Goal: Transaction & Acquisition: Purchase product/service

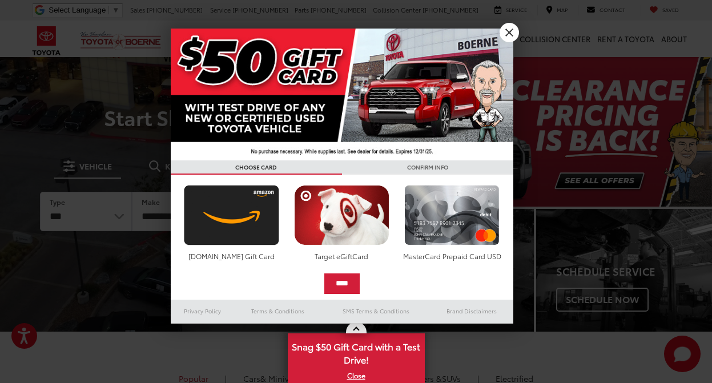
click at [514, 33] on link "X" at bounding box center [509, 32] width 19 height 19
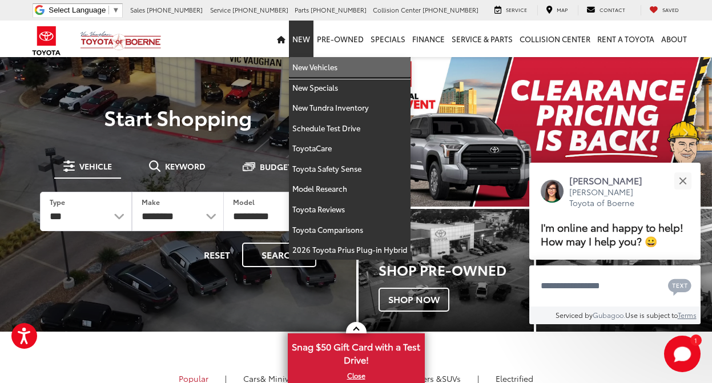
click at [325, 68] on link "New Vehicles" at bounding box center [350, 67] width 122 height 21
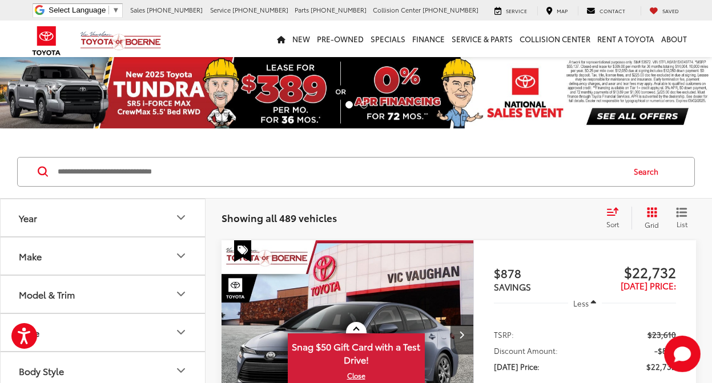
scroll to position [158, 0]
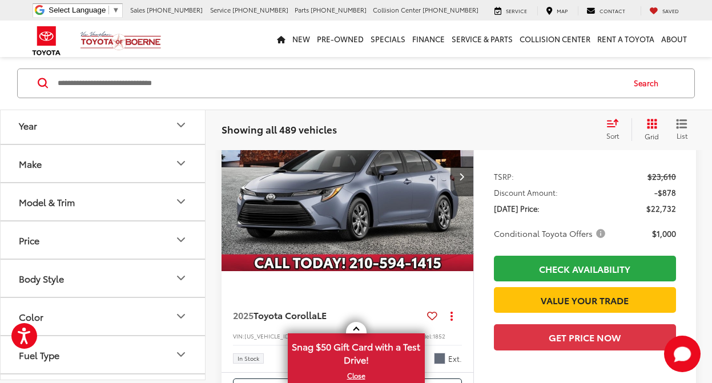
click at [109, 205] on button "Model & Trim" at bounding box center [104, 201] width 206 height 37
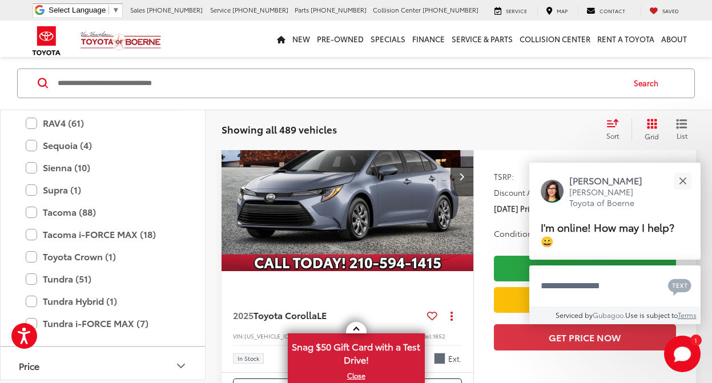
scroll to position [412, 0]
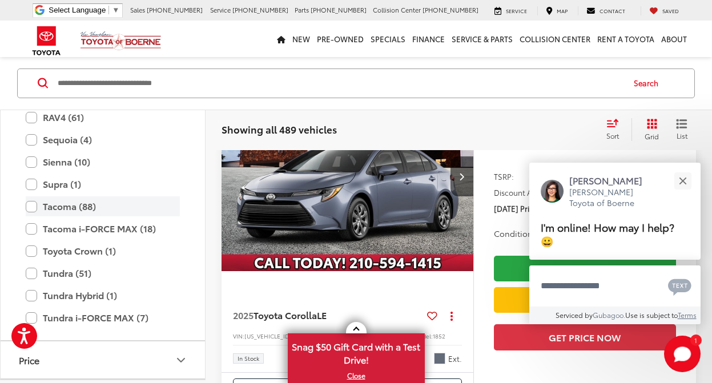
click at [34, 203] on label "Tacoma (88)" at bounding box center [103, 207] width 154 height 20
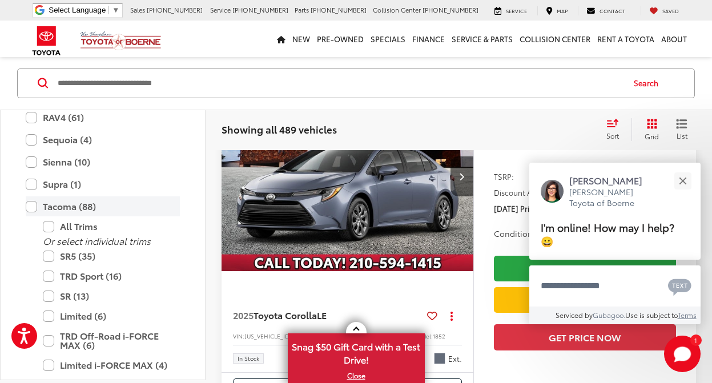
scroll to position [89, 0]
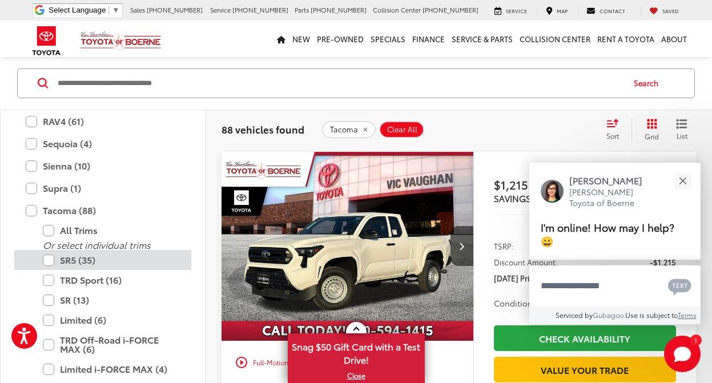
click at [50, 257] on label "SR5 (35)" at bounding box center [111, 260] width 137 height 20
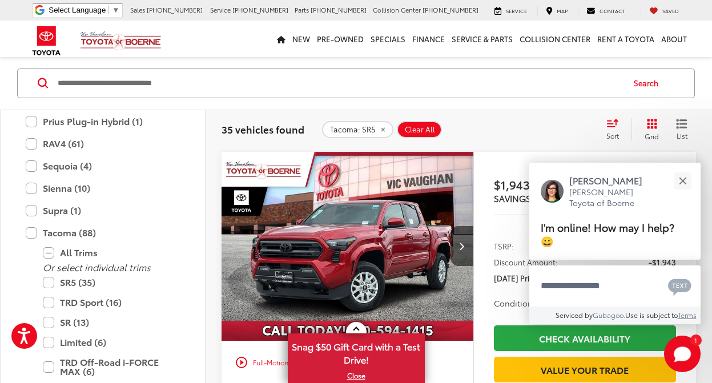
click at [615, 125] on icon "Select sort value" at bounding box center [613, 123] width 13 height 9
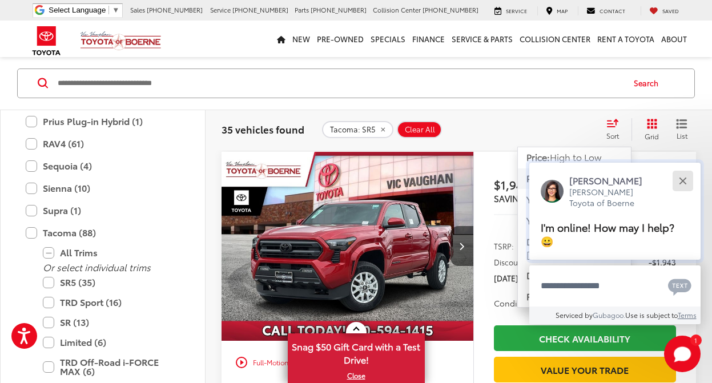
click at [687, 179] on button "Close" at bounding box center [683, 181] width 25 height 25
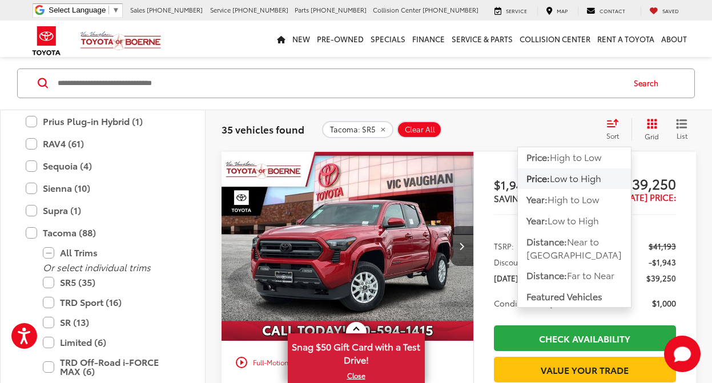
click at [569, 181] on span "Low to High" at bounding box center [575, 178] width 51 height 13
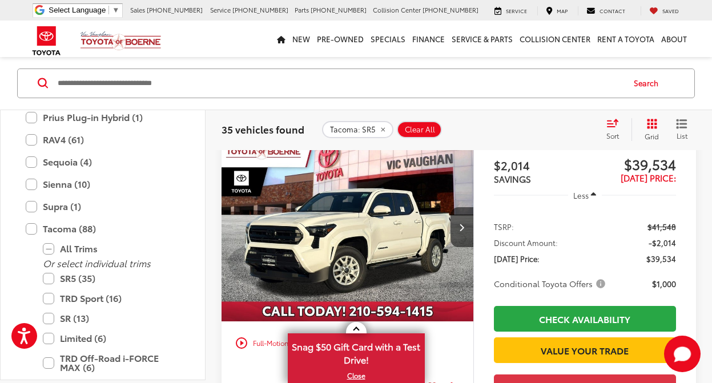
scroll to position [1883, 0]
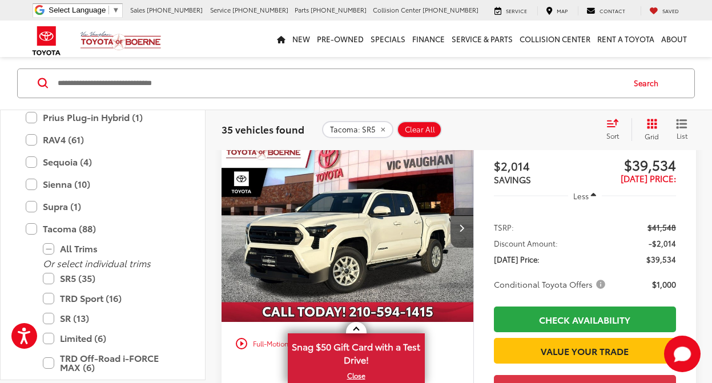
click at [463, 229] on icon "Next image" at bounding box center [461, 228] width 5 height 8
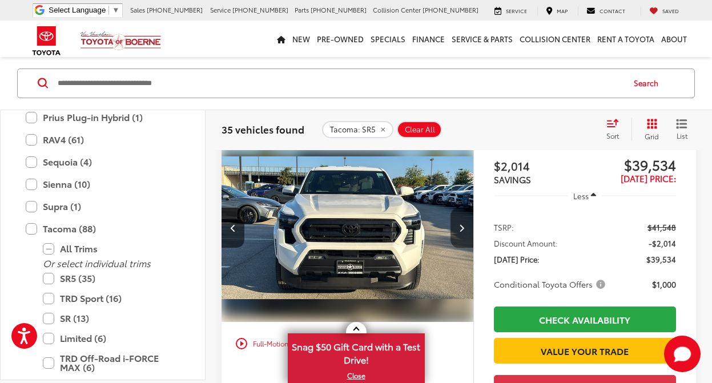
click at [463, 229] on icon "Next image" at bounding box center [461, 228] width 5 height 8
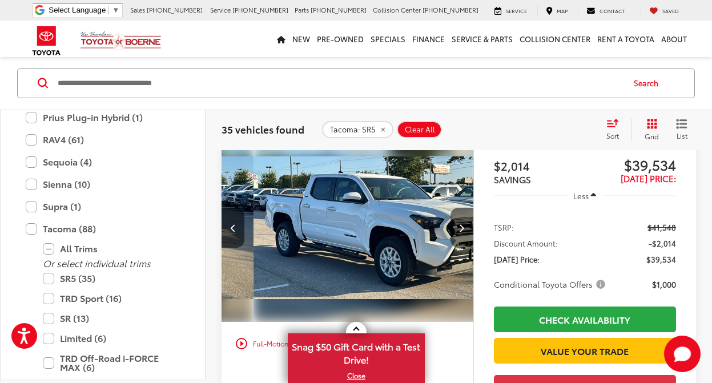
scroll to position [0, 507]
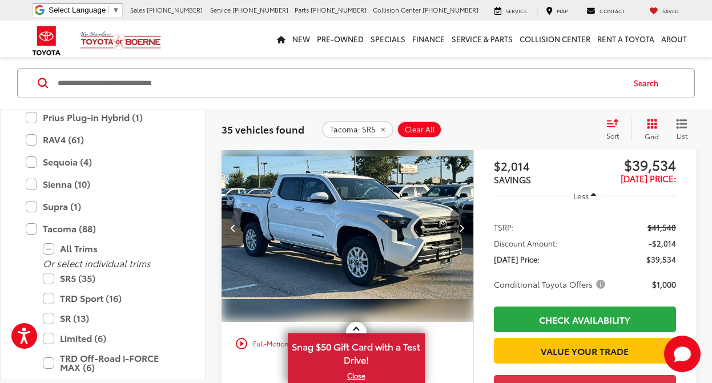
click at [463, 227] on icon "Next image" at bounding box center [461, 228] width 5 height 8
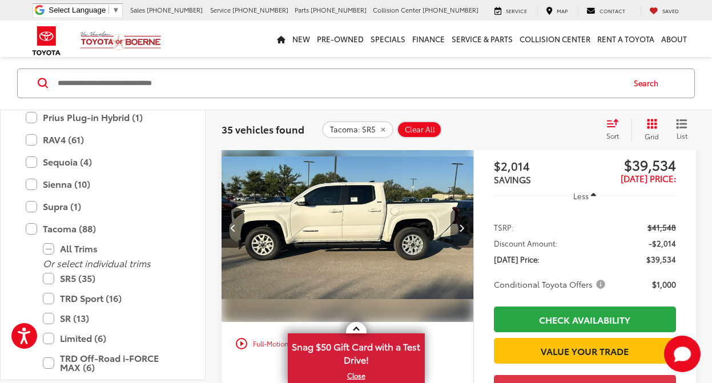
click at [463, 227] on icon "Next image" at bounding box center [461, 228] width 5 height 8
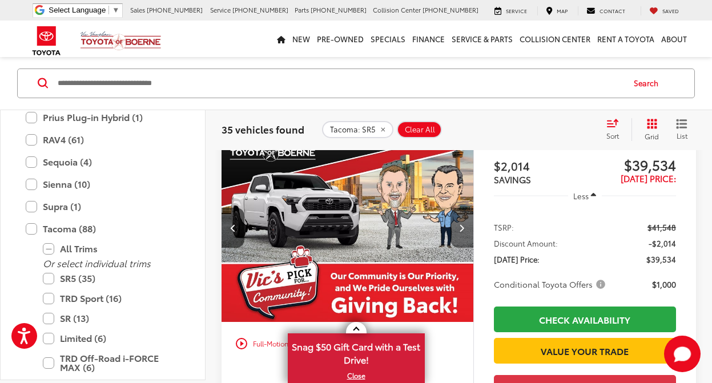
click at [463, 227] on icon "Next image" at bounding box center [461, 228] width 5 height 8
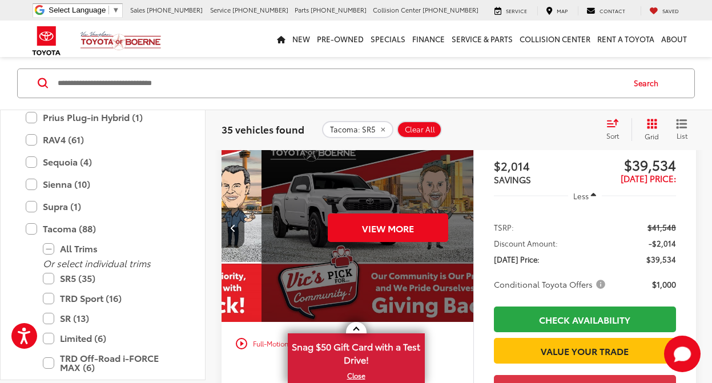
scroll to position [0, 1268]
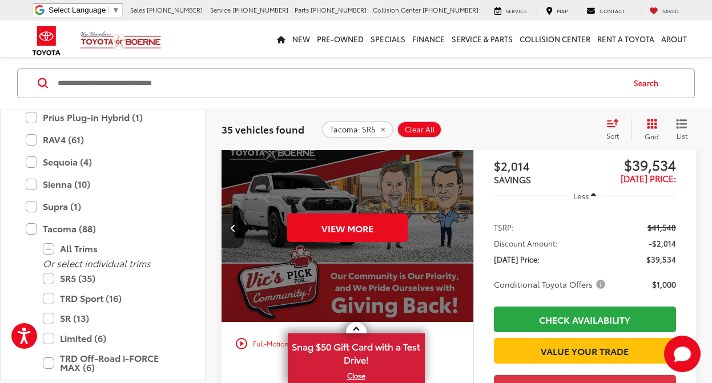
click at [464, 228] on div "View More" at bounding box center [348, 228] width 254 height 190
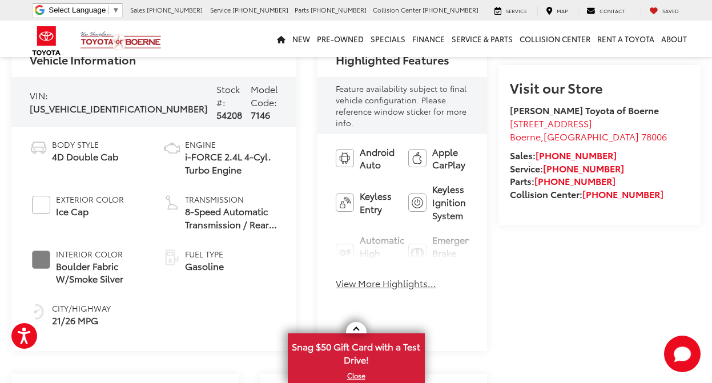
scroll to position [425, 0]
click at [336, 277] on button "View More Highlights..." at bounding box center [386, 283] width 101 height 13
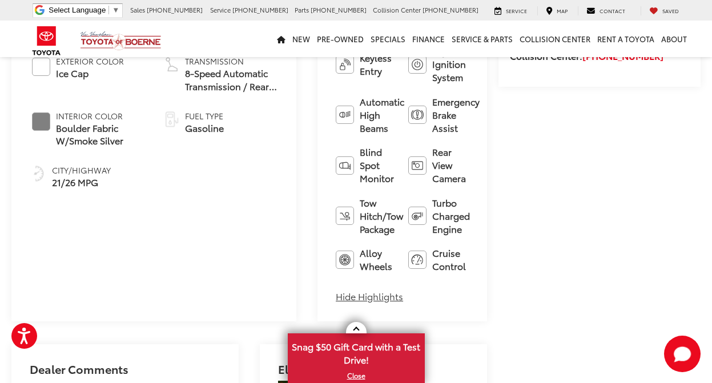
scroll to position [583, 0]
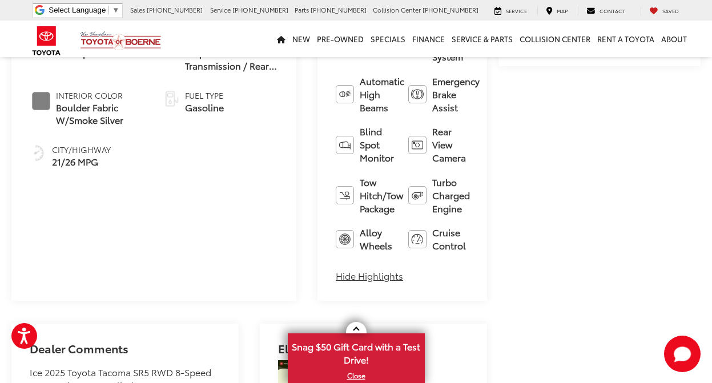
click at [336, 270] on button "Hide Highlights" at bounding box center [369, 276] width 67 height 13
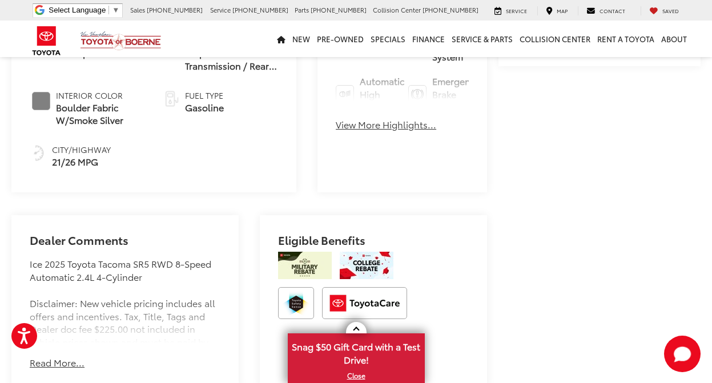
click at [340, 118] on button "View More Highlights..." at bounding box center [386, 124] width 101 height 13
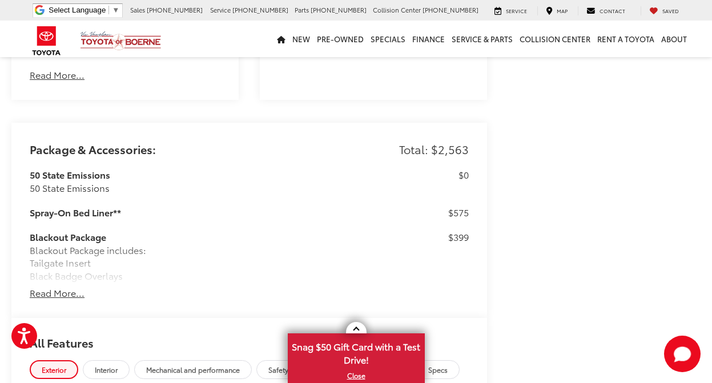
scroll to position [976, 0]
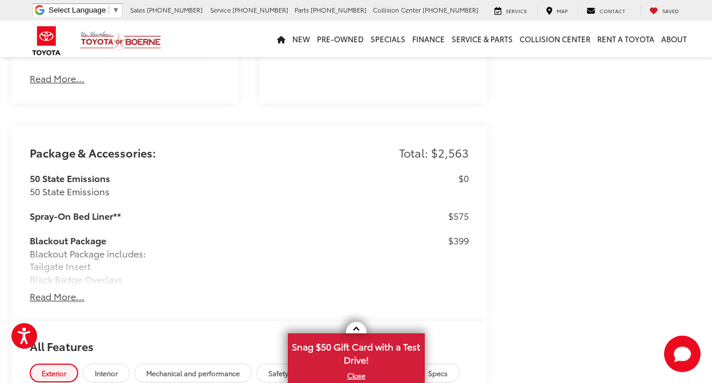
click at [66, 290] on button "Read More..." at bounding box center [57, 296] width 55 height 13
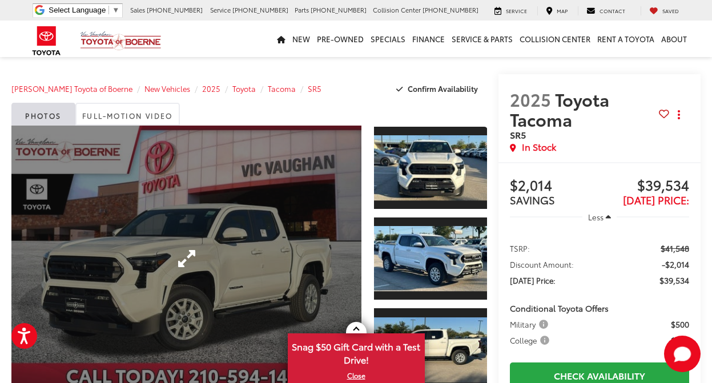
scroll to position [0, 0]
click at [298, 195] on link "Expand Photo 0" at bounding box center [186, 259] width 350 height 267
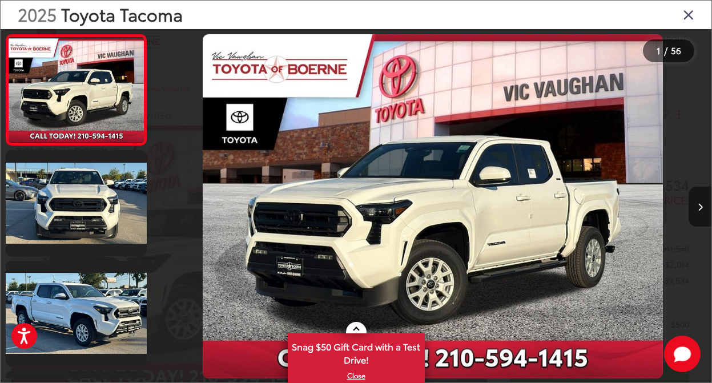
click at [698, 206] on icon "Next image" at bounding box center [700, 207] width 5 height 8
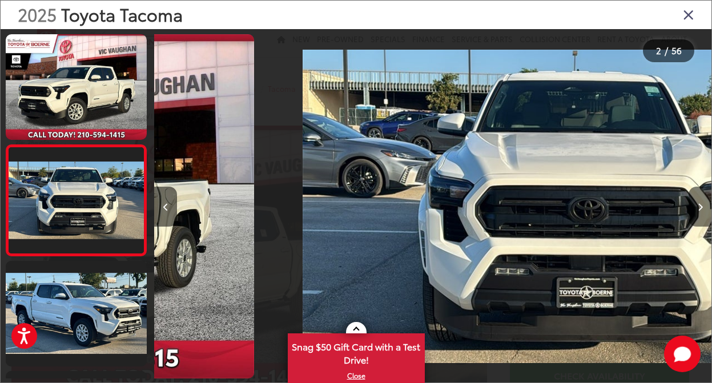
scroll to position [27, 0]
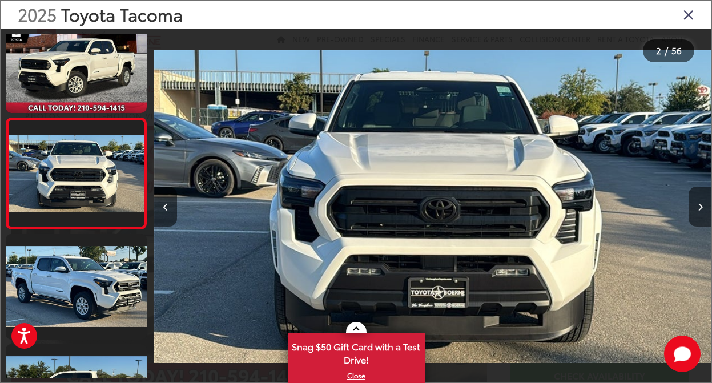
click at [698, 206] on icon "Next image" at bounding box center [700, 207] width 5 height 8
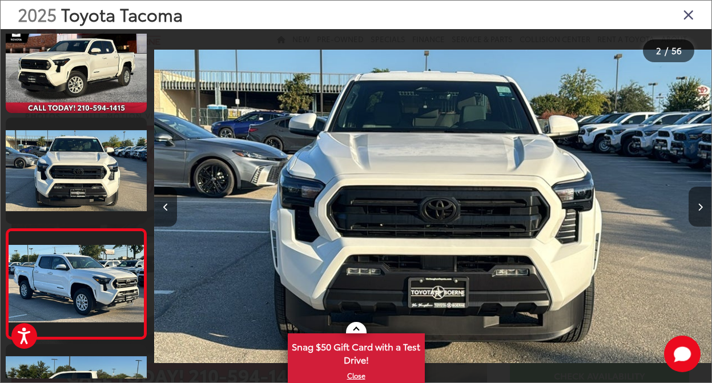
scroll to position [138, 0]
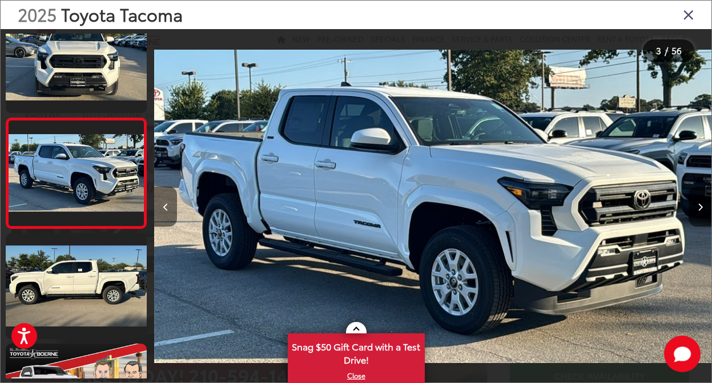
click at [167, 211] on button "Previous image" at bounding box center [165, 207] width 23 height 40
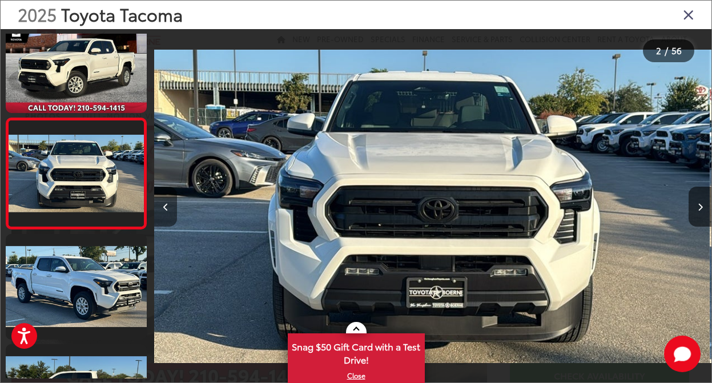
scroll to position [0, 558]
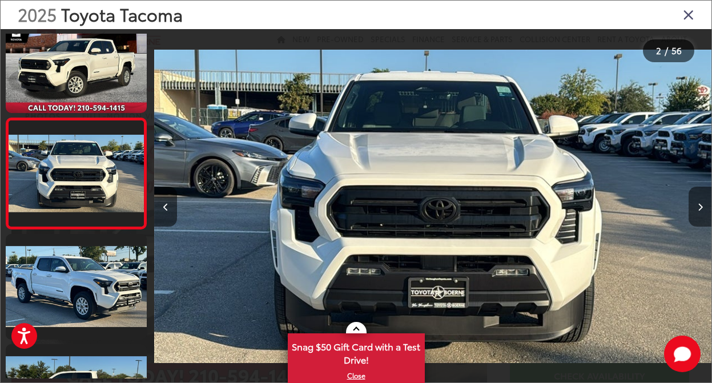
click at [703, 208] on icon "Next image" at bounding box center [700, 207] width 5 height 8
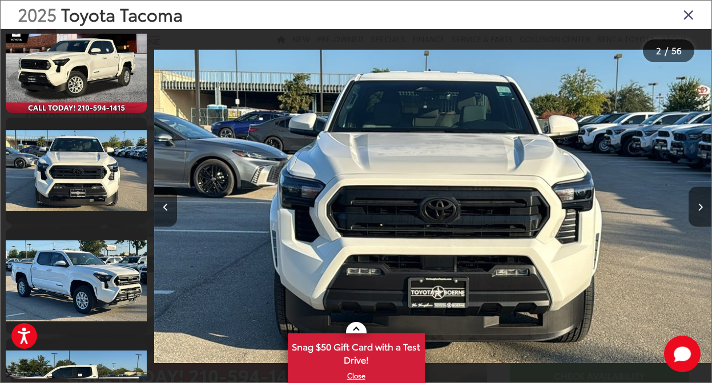
scroll to position [0, 1115]
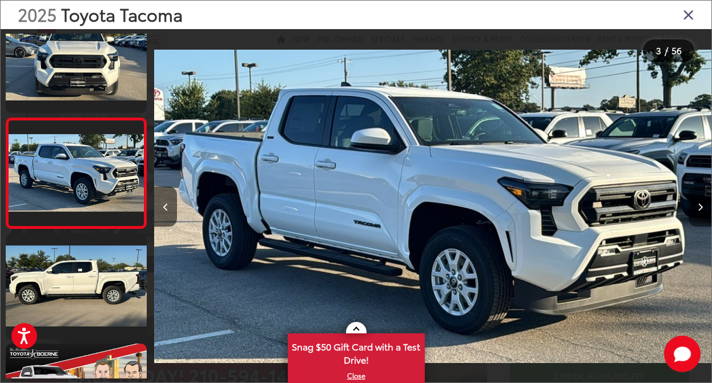
click at [703, 210] on icon "Next image" at bounding box center [700, 207] width 5 height 8
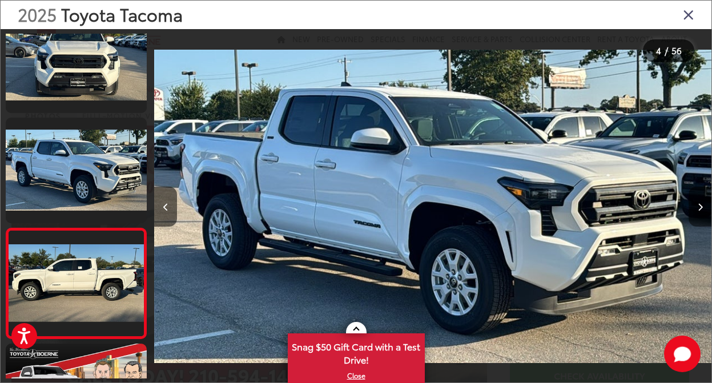
scroll to position [248, 0]
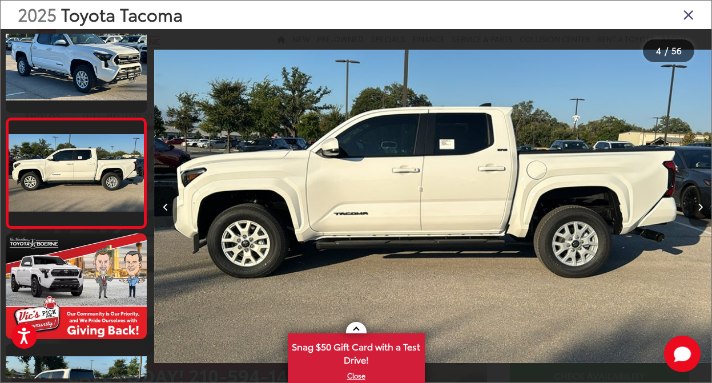
click at [703, 210] on icon "Next image" at bounding box center [700, 207] width 5 height 8
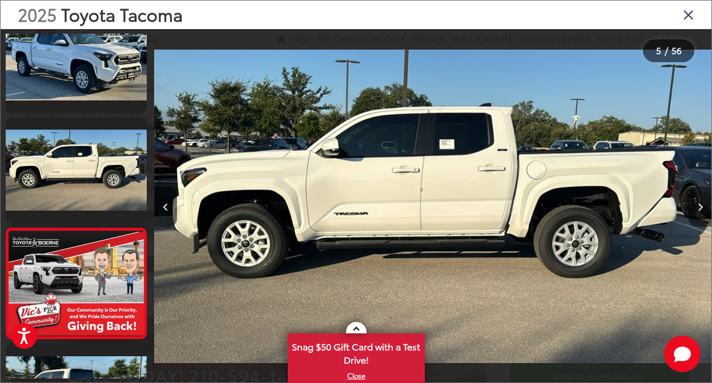
scroll to position [358, 0]
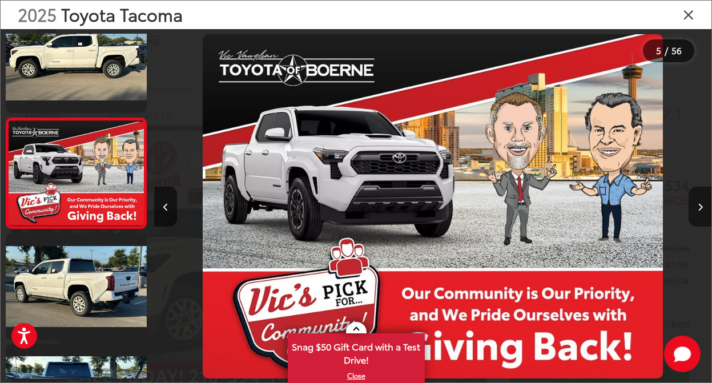
click at [703, 210] on icon "Next image" at bounding box center [700, 207] width 5 height 8
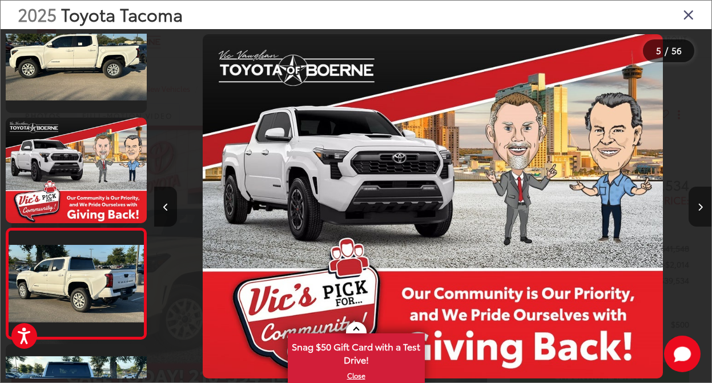
scroll to position [469, 0]
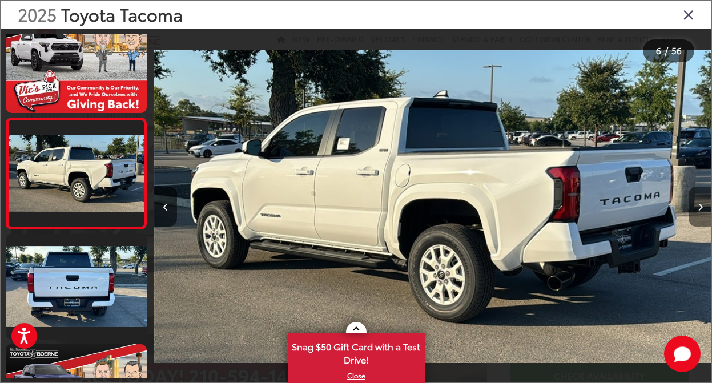
click at [701, 205] on icon "Next image" at bounding box center [700, 207] width 5 height 8
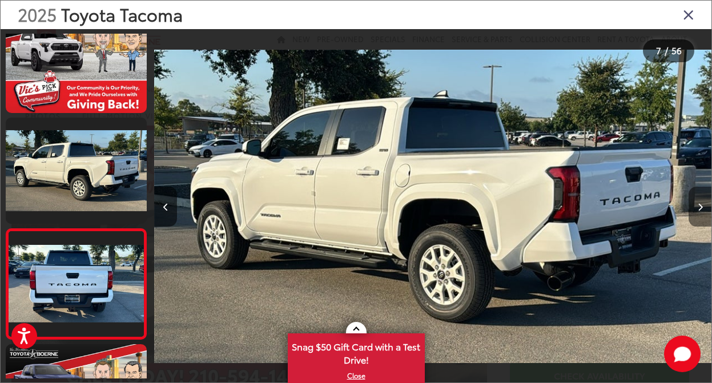
scroll to position [579, 0]
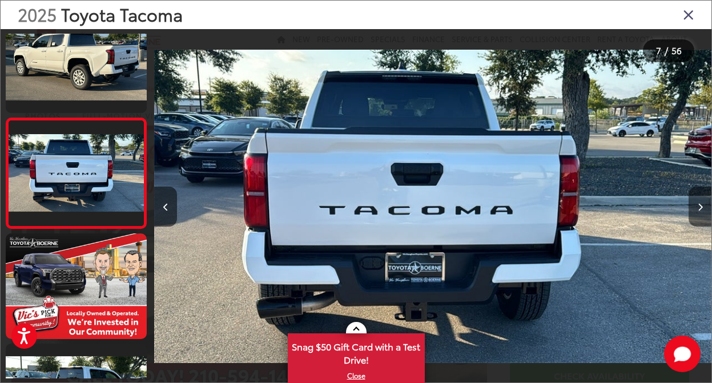
click at [701, 205] on icon "Next image" at bounding box center [700, 207] width 5 height 8
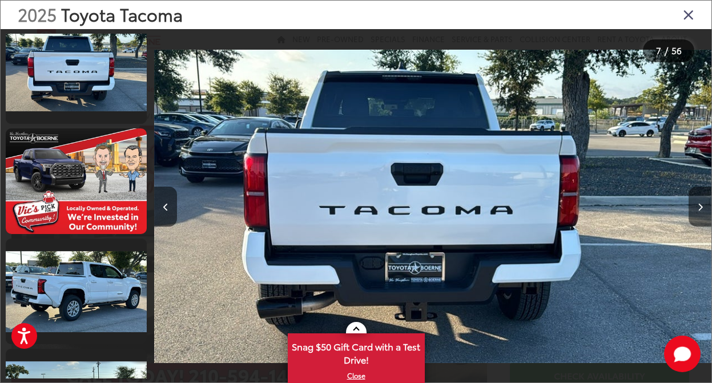
scroll to position [0, 3904]
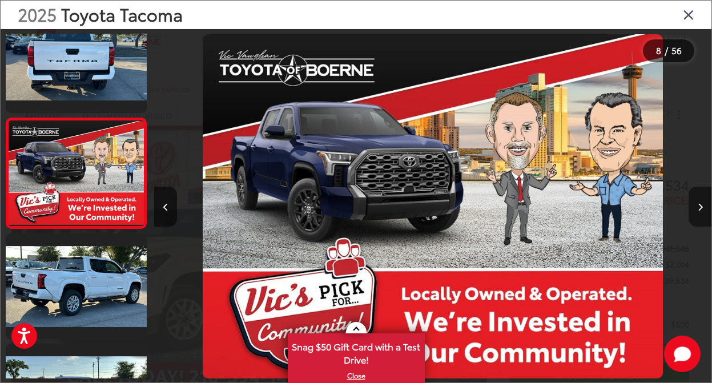
click at [701, 205] on icon "Next image" at bounding box center [700, 207] width 5 height 8
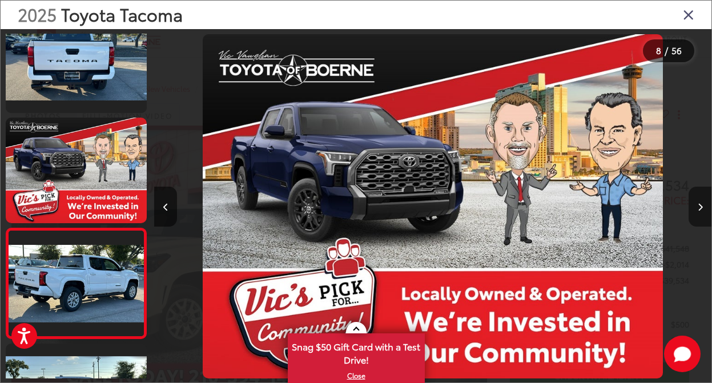
scroll to position [0, 4461]
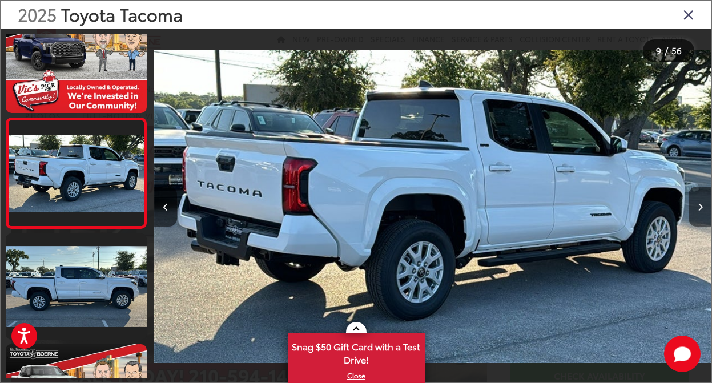
click at [701, 205] on icon "Next image" at bounding box center [700, 207] width 5 height 8
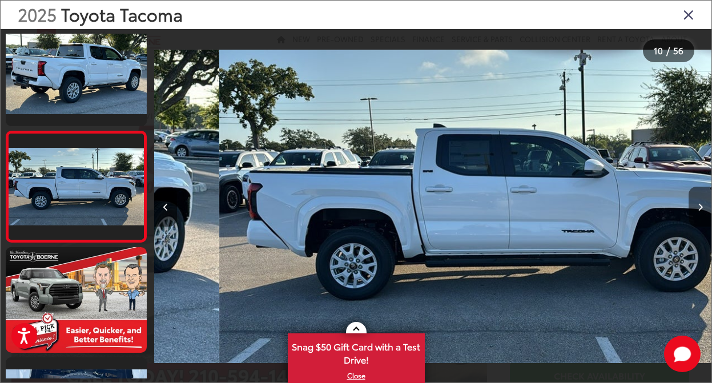
scroll to position [0, 5019]
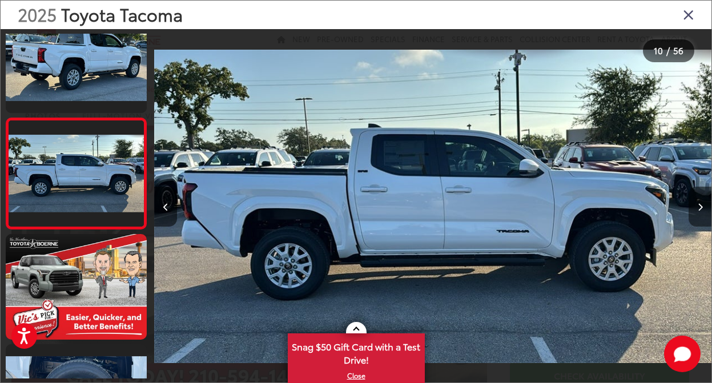
click at [701, 205] on icon "Next image" at bounding box center [700, 207] width 5 height 8
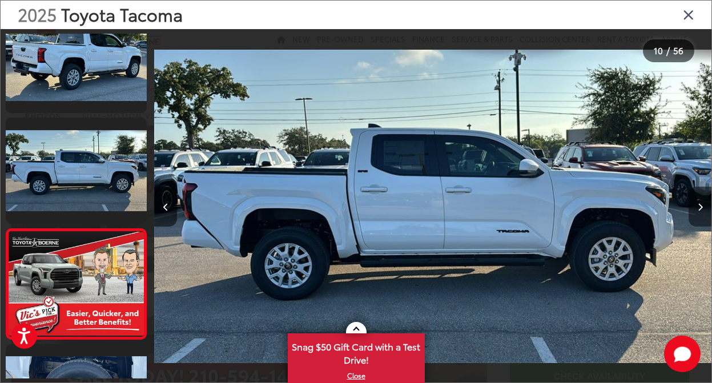
scroll to position [1021, 0]
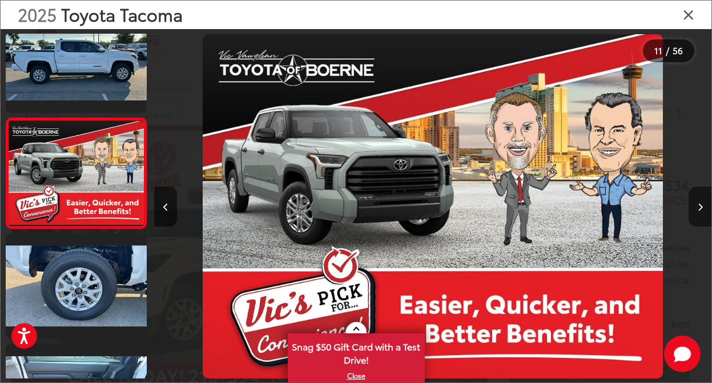
click at [701, 205] on icon "Next image" at bounding box center [700, 207] width 5 height 8
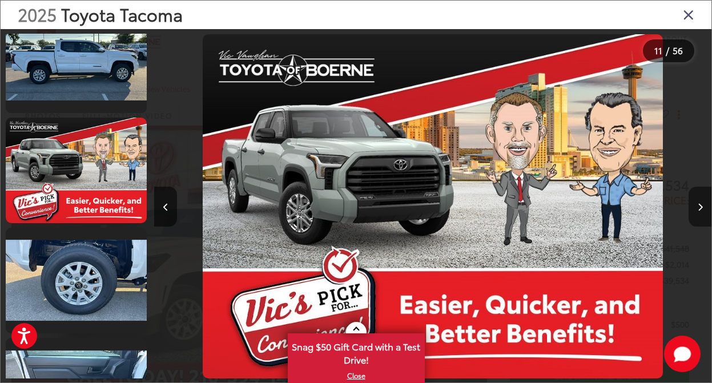
scroll to position [0, 0]
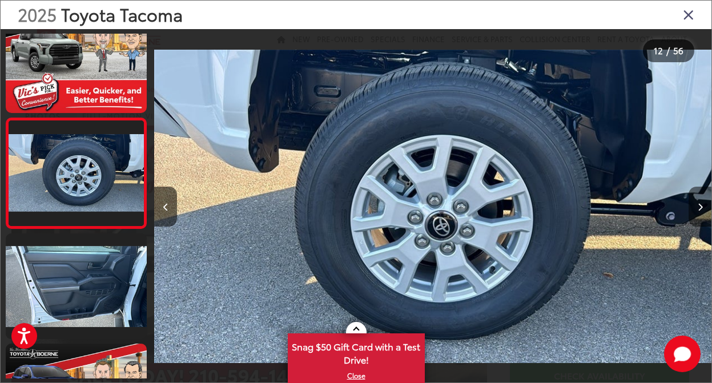
click at [701, 205] on icon "Next image" at bounding box center [700, 207] width 5 height 8
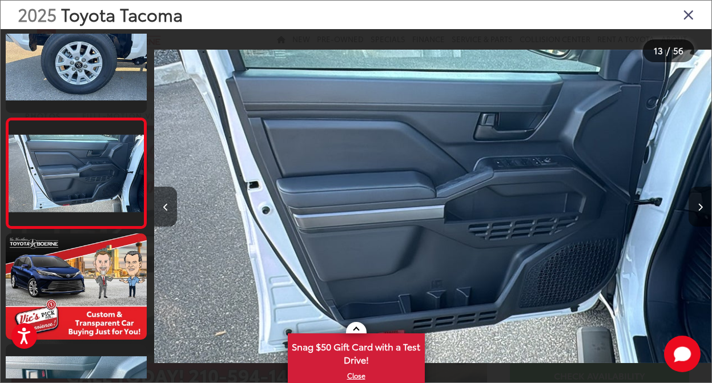
click at [701, 205] on icon "Next image" at bounding box center [700, 207] width 5 height 8
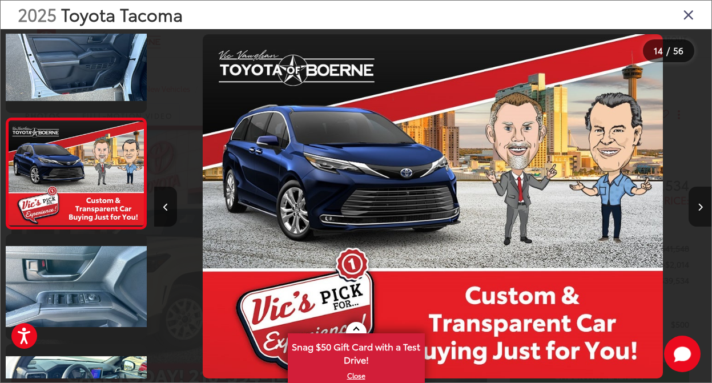
click at [701, 205] on icon "Next image" at bounding box center [700, 207] width 5 height 8
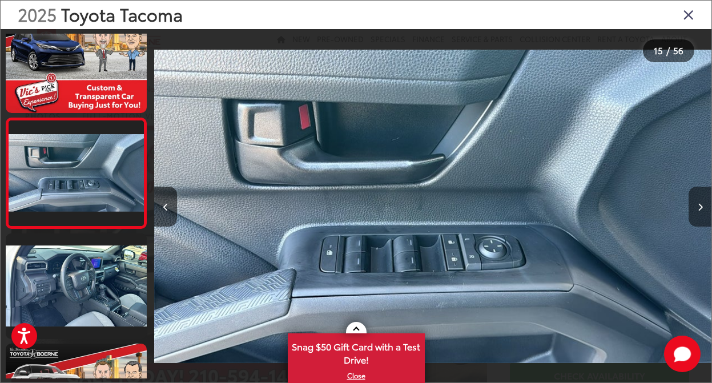
click at [701, 205] on icon "Next image" at bounding box center [700, 207] width 5 height 8
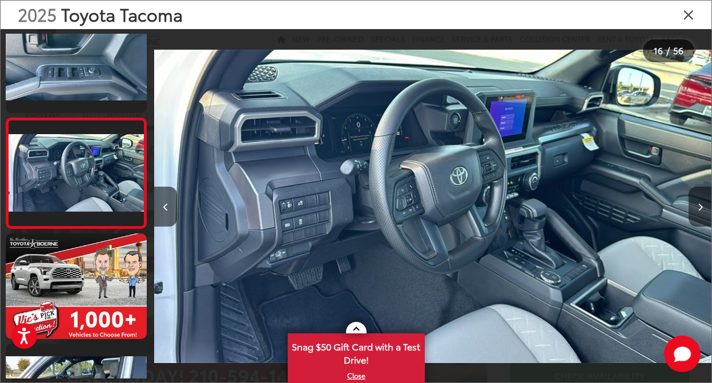
click at [701, 205] on icon "Next image" at bounding box center [700, 207] width 5 height 8
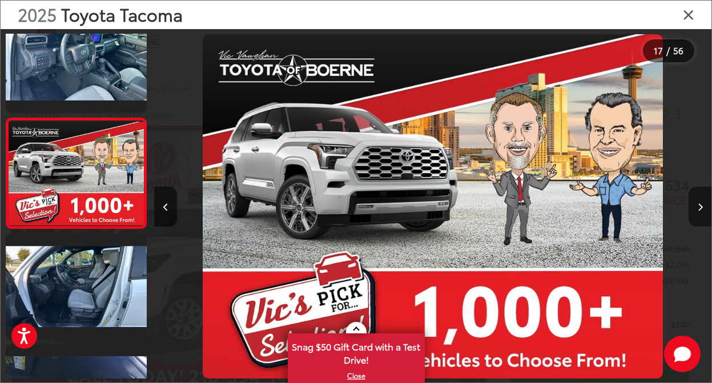
click at [701, 205] on icon "Next image" at bounding box center [700, 207] width 5 height 8
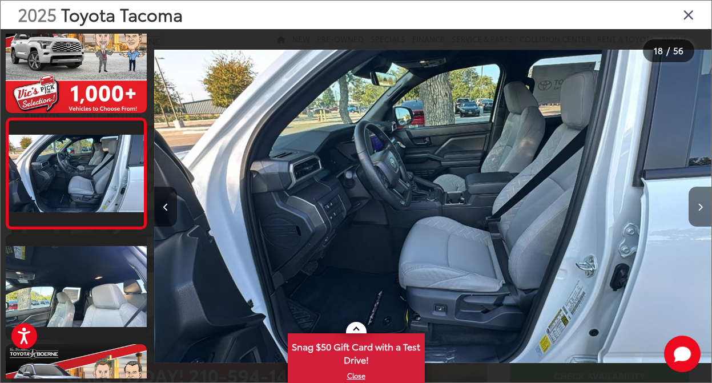
click at [699, 205] on icon "Next image" at bounding box center [700, 207] width 5 height 8
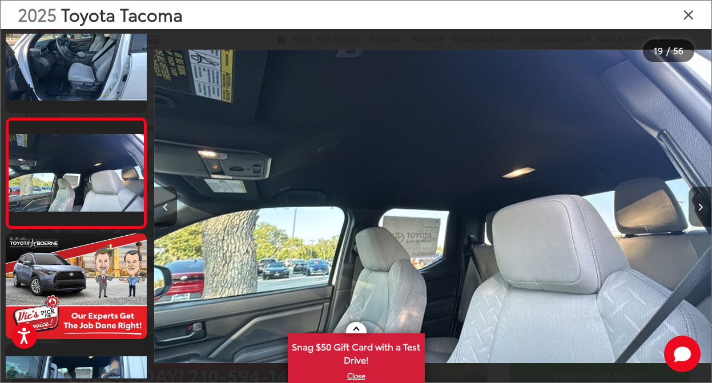
click at [699, 205] on icon "Next image" at bounding box center [700, 207] width 5 height 8
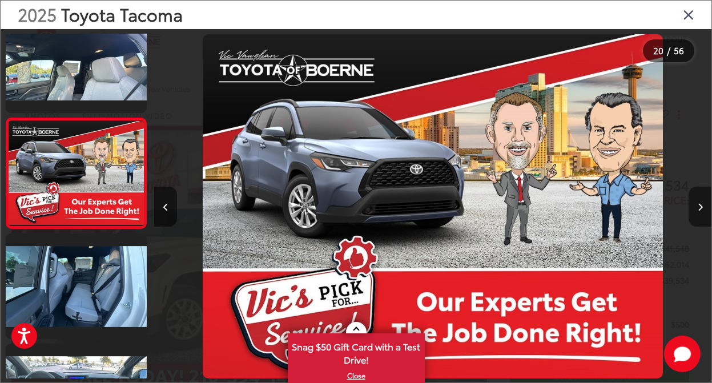
click at [699, 205] on icon "Next image" at bounding box center [700, 207] width 5 height 8
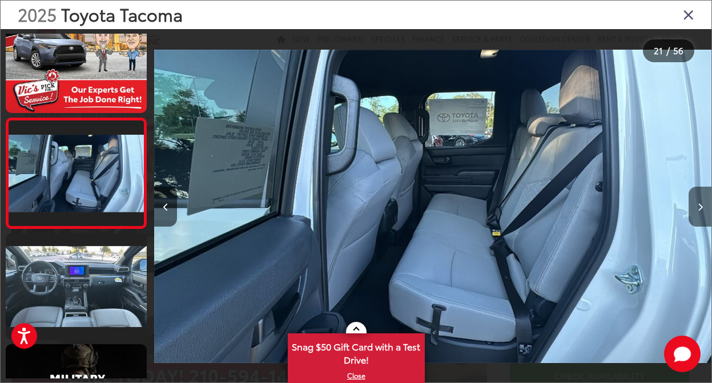
click at [699, 205] on icon "Next image" at bounding box center [700, 207] width 5 height 8
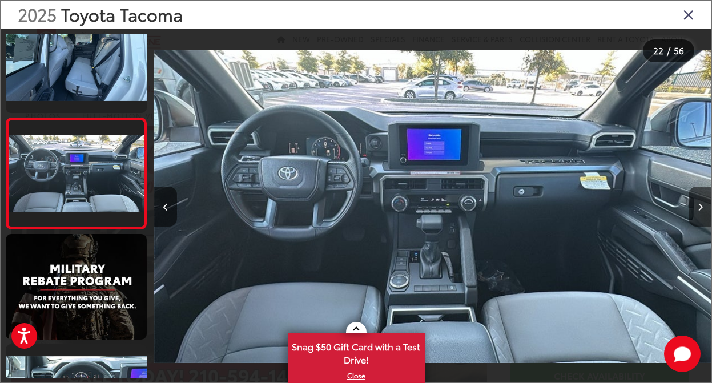
click at [699, 205] on icon "Next image" at bounding box center [700, 207] width 5 height 8
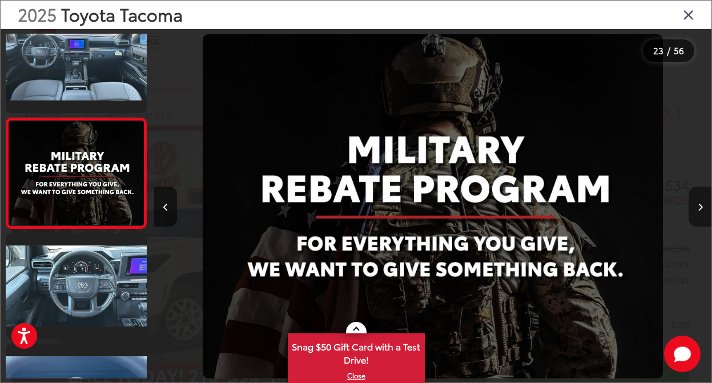
click at [699, 205] on icon "Next image" at bounding box center [700, 207] width 5 height 8
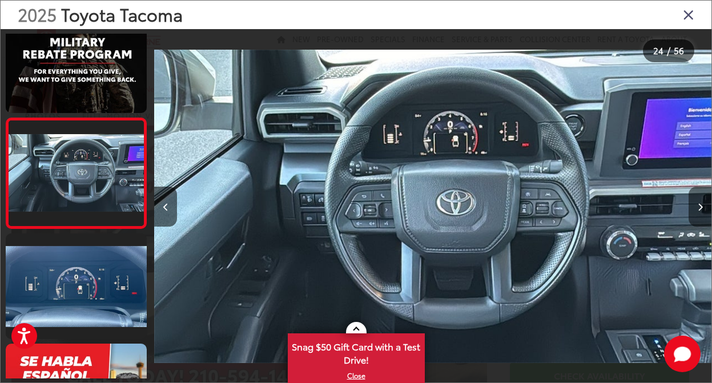
click at [699, 205] on icon "Next image" at bounding box center [700, 207] width 5 height 8
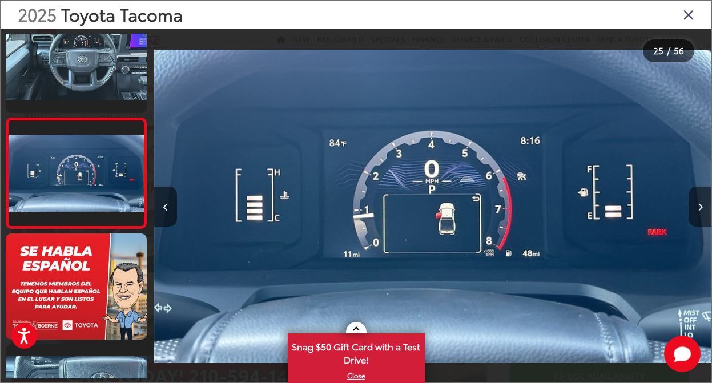
click at [699, 205] on icon "Next image" at bounding box center [700, 207] width 5 height 8
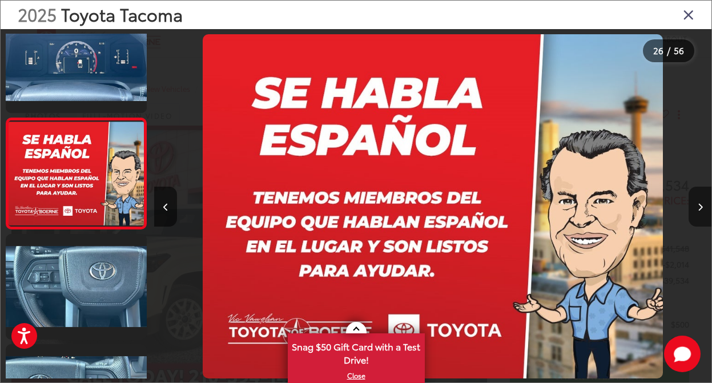
click at [699, 205] on icon "Next image" at bounding box center [700, 207] width 5 height 8
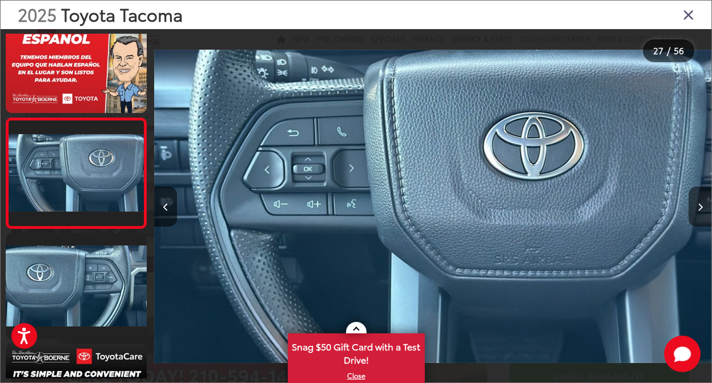
click at [699, 205] on icon "Next image" at bounding box center [700, 207] width 5 height 8
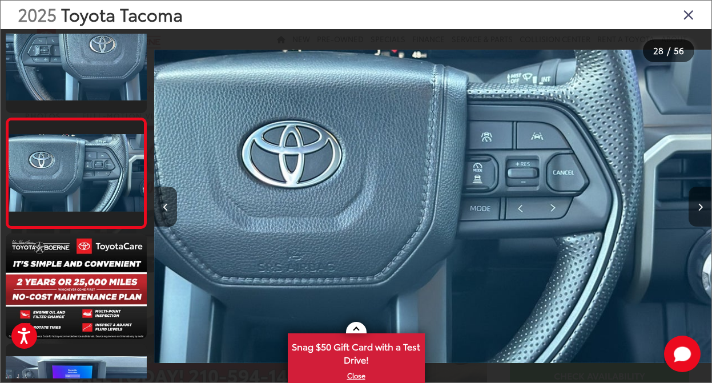
click at [699, 205] on icon "Next image" at bounding box center [700, 207] width 5 height 8
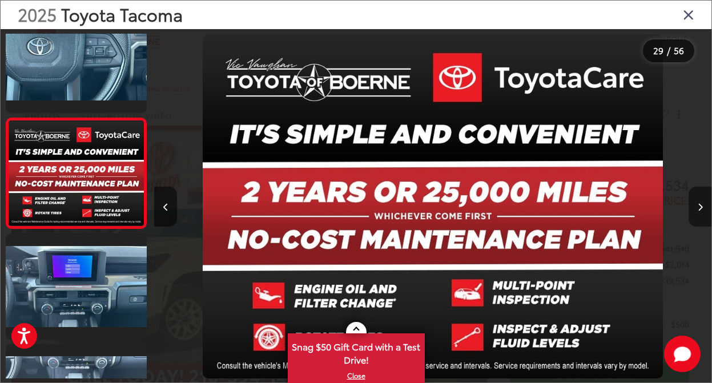
click at [699, 205] on icon "Next image" at bounding box center [700, 207] width 5 height 8
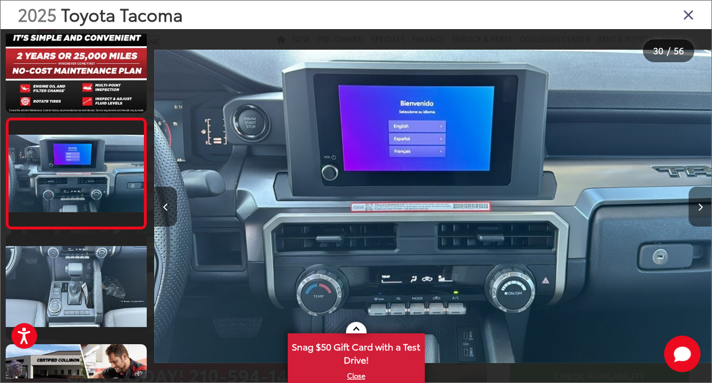
click at [699, 205] on icon "Next image" at bounding box center [700, 207] width 5 height 8
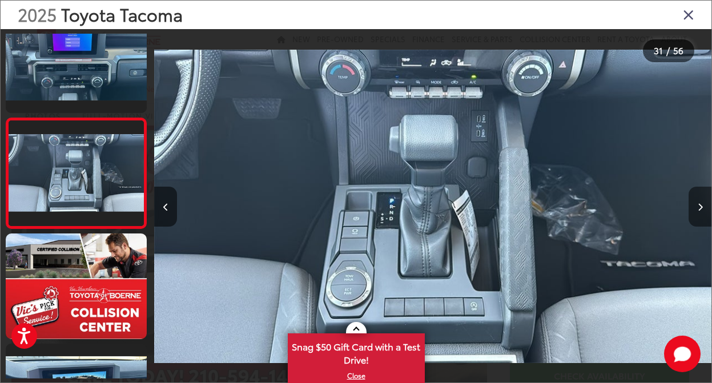
click at [699, 205] on icon "Next image" at bounding box center [700, 207] width 5 height 8
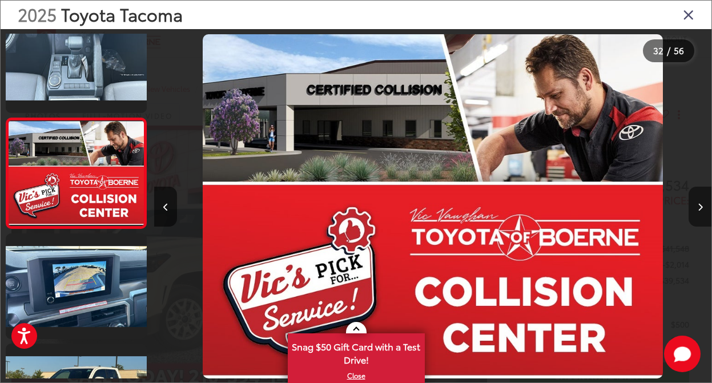
click at [699, 205] on icon "Next image" at bounding box center [700, 207] width 5 height 8
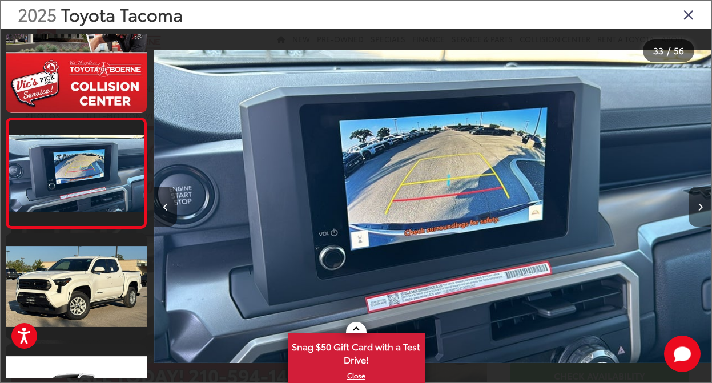
click at [699, 205] on icon "Next image" at bounding box center [700, 207] width 5 height 8
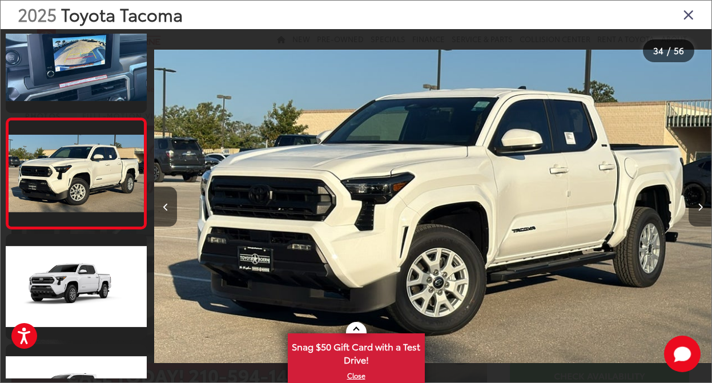
click at [700, 205] on icon "Next image" at bounding box center [700, 207] width 5 height 8
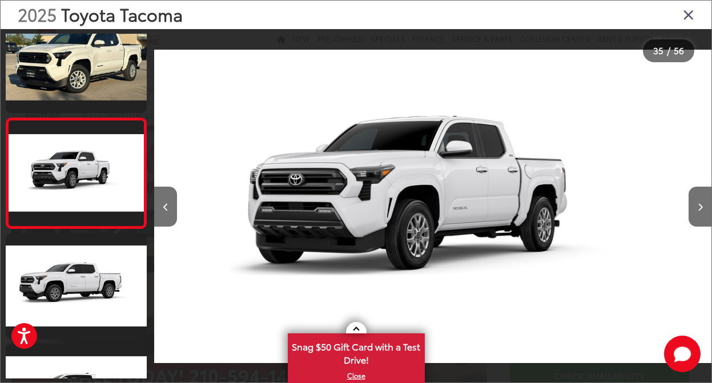
click at [688, 11] on icon "Close gallery" at bounding box center [688, 14] width 11 height 15
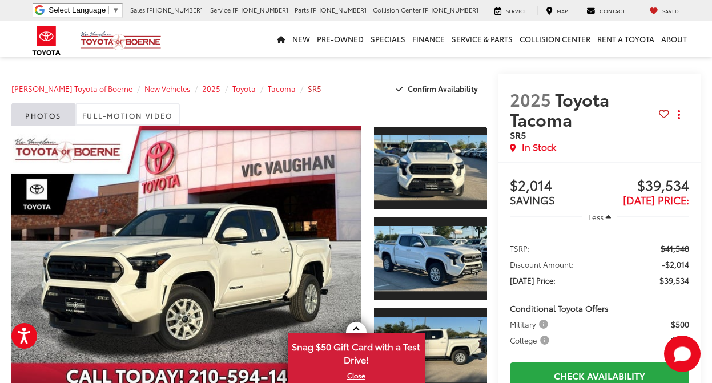
click at [308, 90] on span "SR5" at bounding box center [315, 88] width 14 height 10
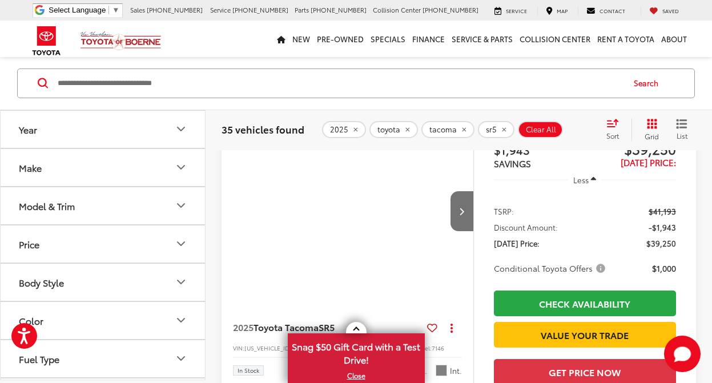
scroll to position [118, 0]
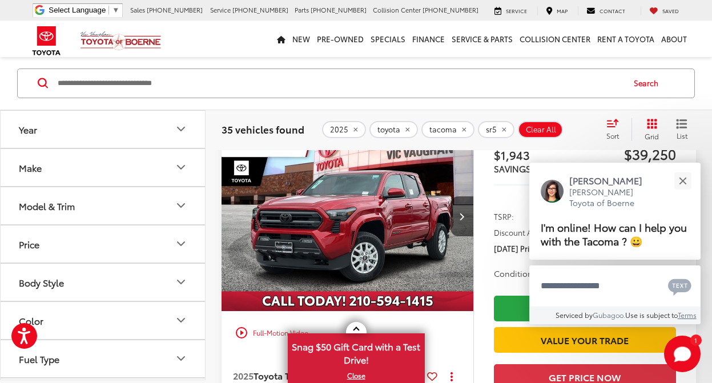
click at [95, 205] on button "Model & Trim" at bounding box center [104, 205] width 206 height 37
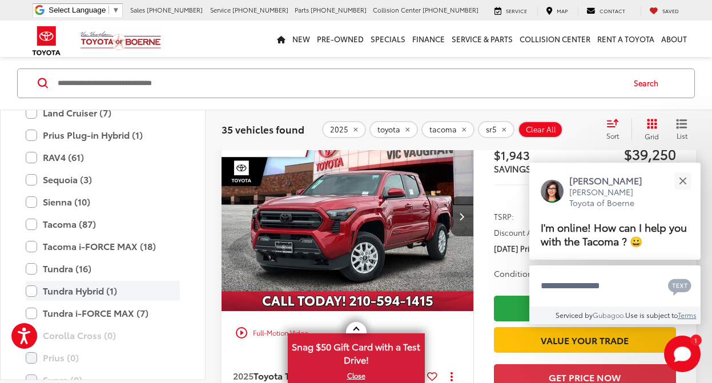
scroll to position [351, 0]
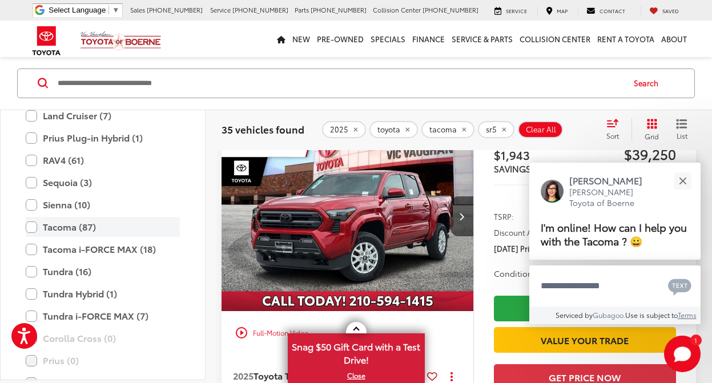
click at [33, 226] on label "Tacoma (87)" at bounding box center [103, 228] width 154 height 20
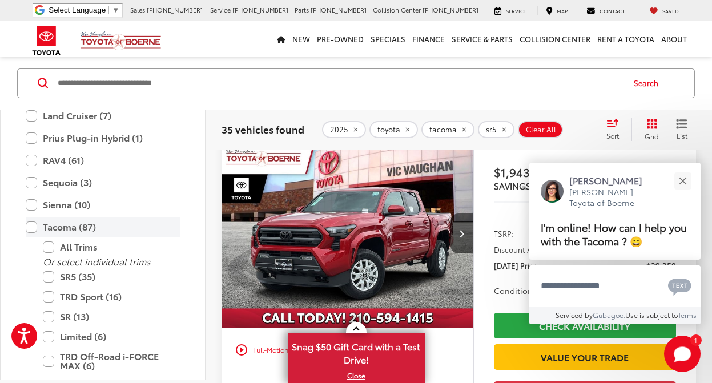
scroll to position [89, 0]
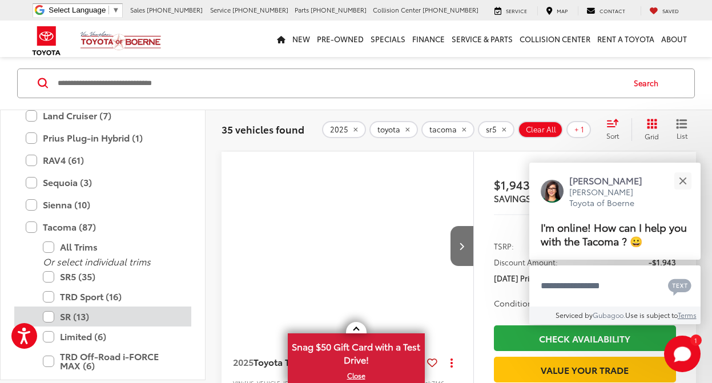
click at [47, 317] on label "SR (13)" at bounding box center [111, 317] width 137 height 20
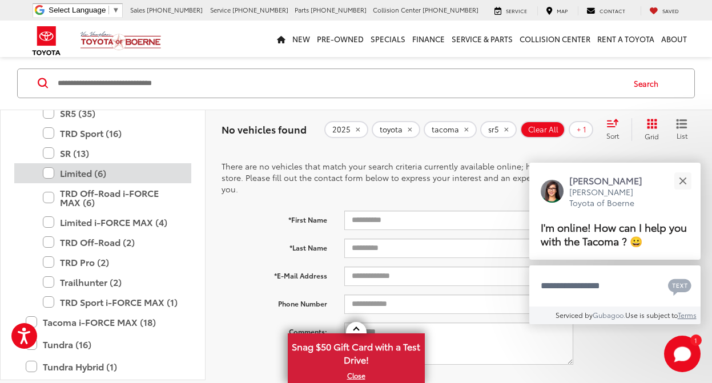
scroll to position [479, 0]
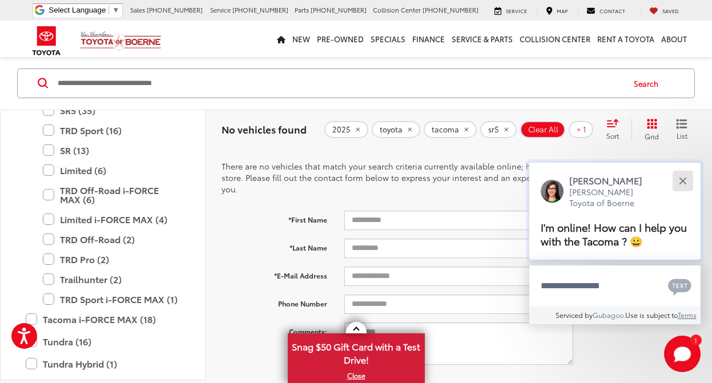
click at [684, 181] on div "Close" at bounding box center [682, 180] width 7 height 7
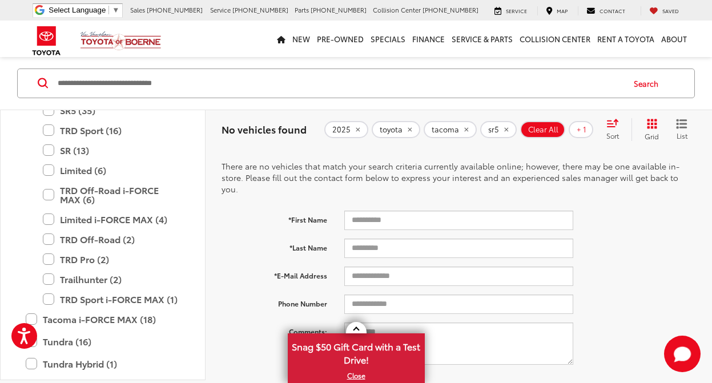
click at [509, 128] on icon "remove sr5" at bounding box center [506, 129] width 7 height 7
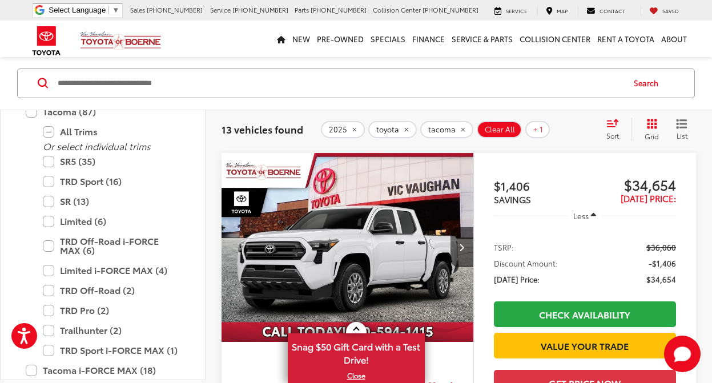
scroll to position [531, 0]
click at [377, 239] on img "2025 Toyota Tacoma SR 0" at bounding box center [348, 248] width 254 height 190
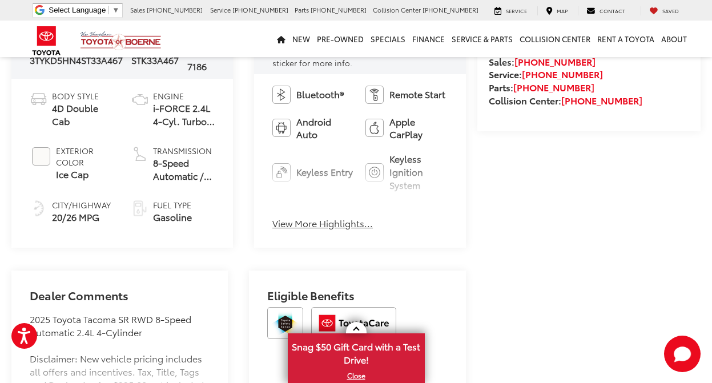
click at [350, 226] on button "View More Highlights..." at bounding box center [323, 223] width 101 height 13
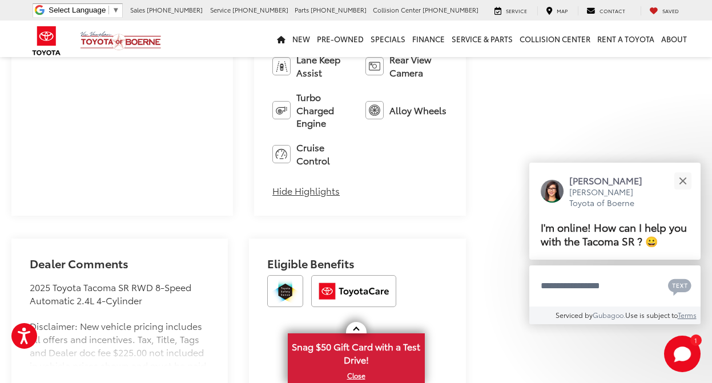
scroll to position [674, 0]
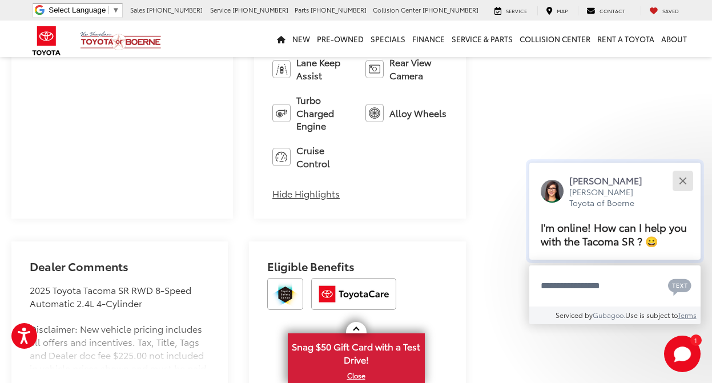
click at [684, 179] on button "Close" at bounding box center [683, 181] width 25 height 25
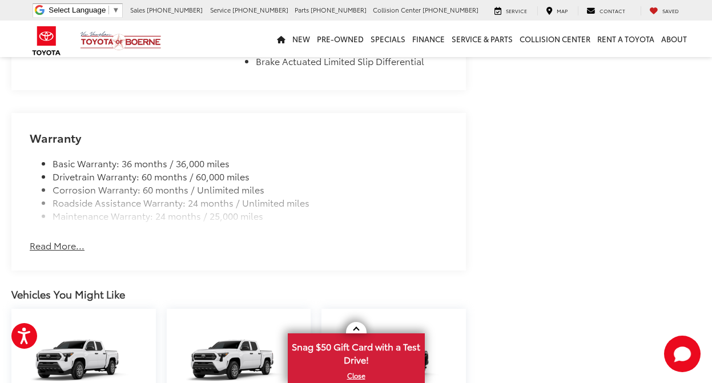
scroll to position [1287, 0]
click at [58, 240] on button "Read More..." at bounding box center [57, 246] width 55 height 13
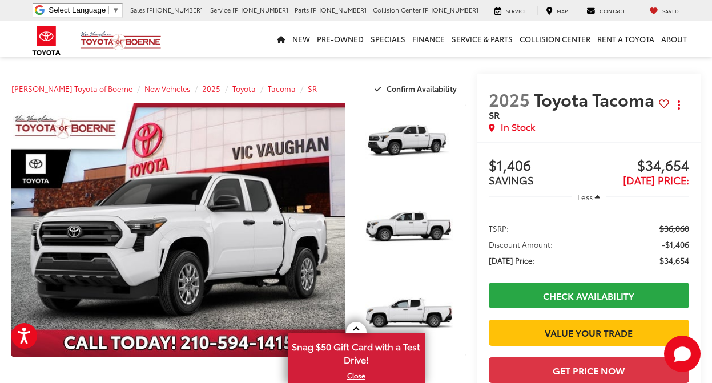
scroll to position [0, 0]
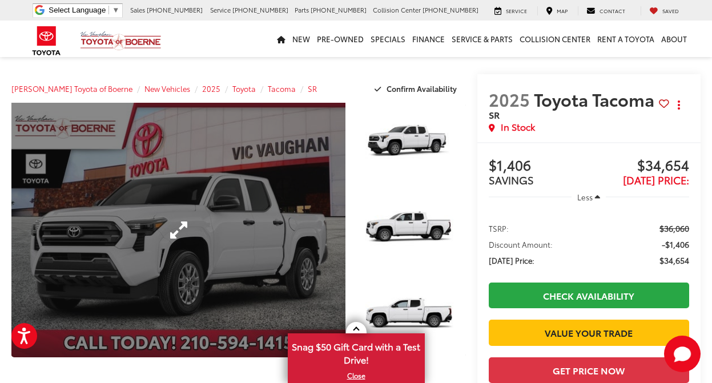
click at [317, 256] on link "Expand Photo 0" at bounding box center [178, 230] width 334 height 255
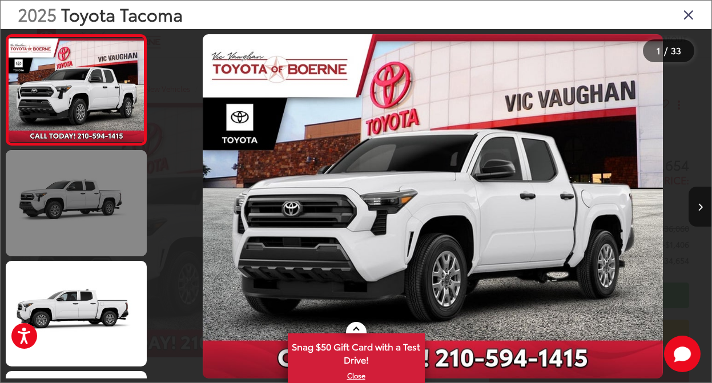
click at [109, 201] on link at bounding box center [76, 203] width 141 height 106
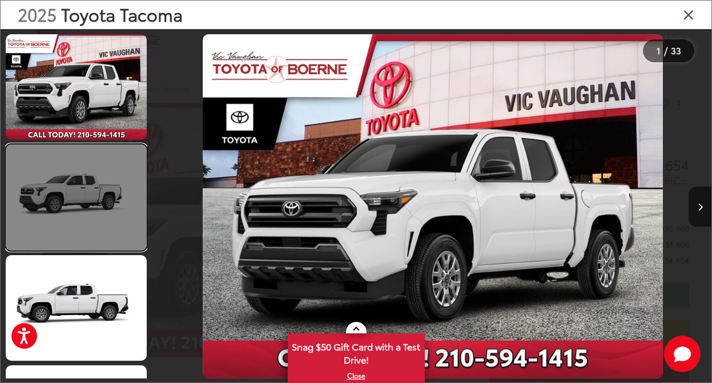
scroll to position [27, 0]
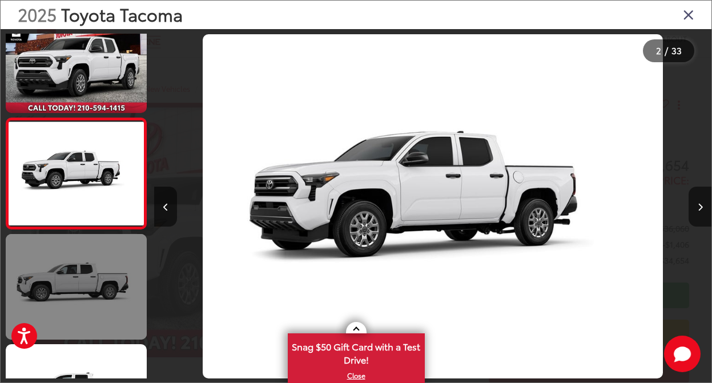
click at [85, 285] on link at bounding box center [76, 287] width 141 height 106
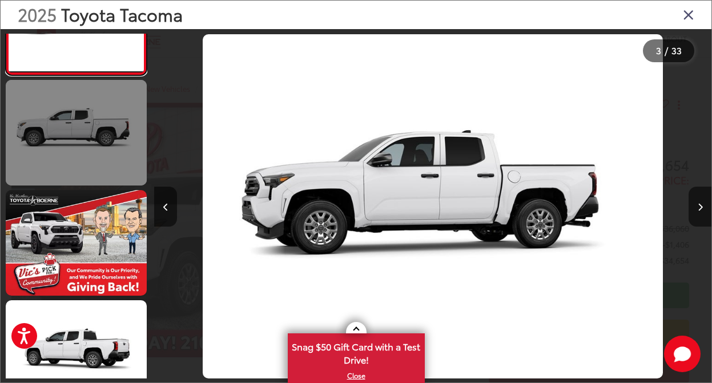
scroll to position [292, 0]
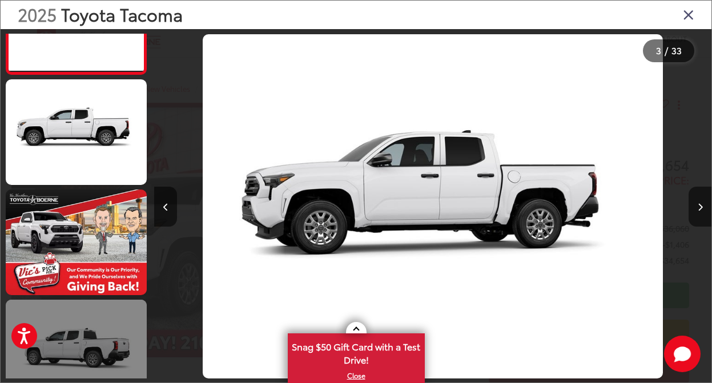
click at [106, 315] on link at bounding box center [76, 353] width 141 height 106
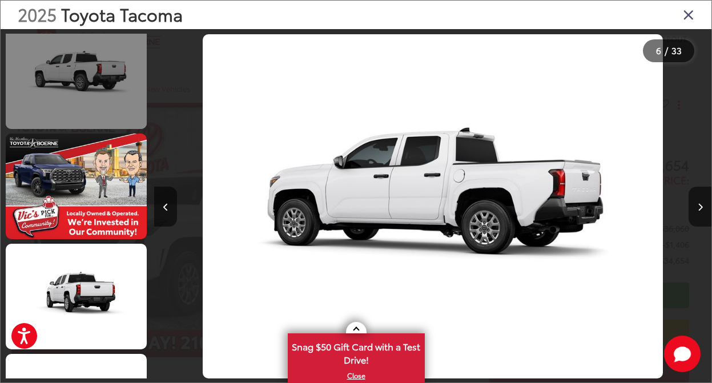
scroll to position [688, 0]
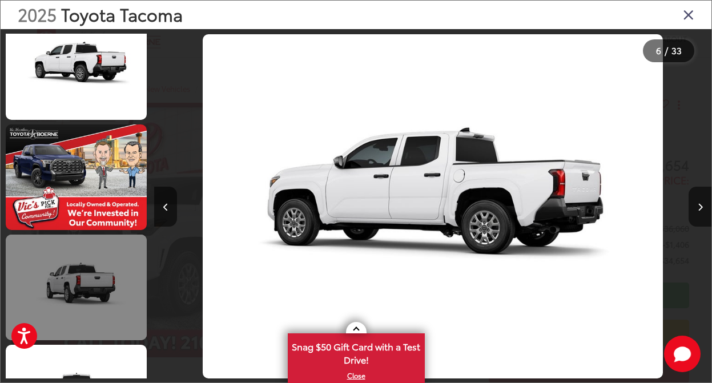
click at [99, 260] on link at bounding box center [76, 288] width 141 height 106
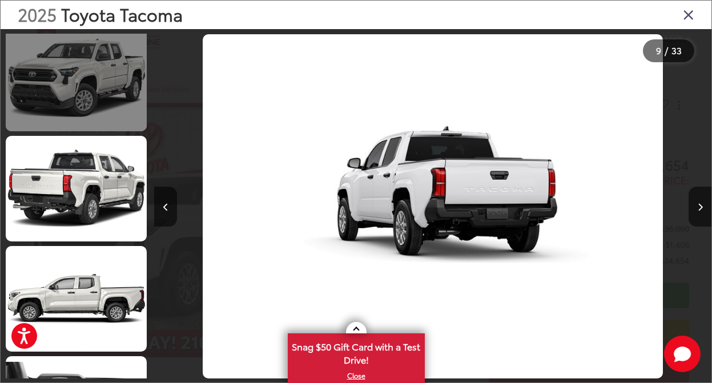
scroll to position [2447, 0]
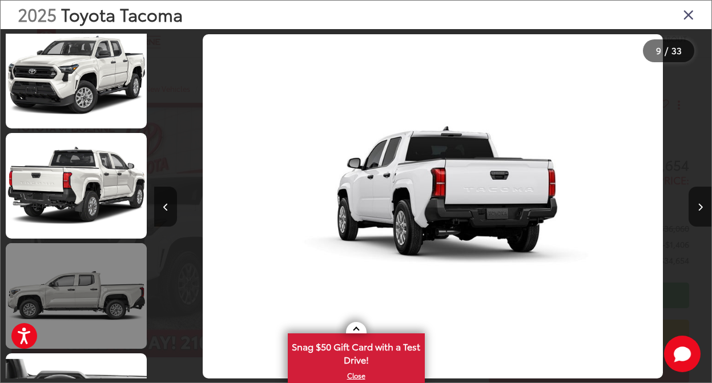
click at [79, 294] on link at bounding box center [76, 296] width 141 height 106
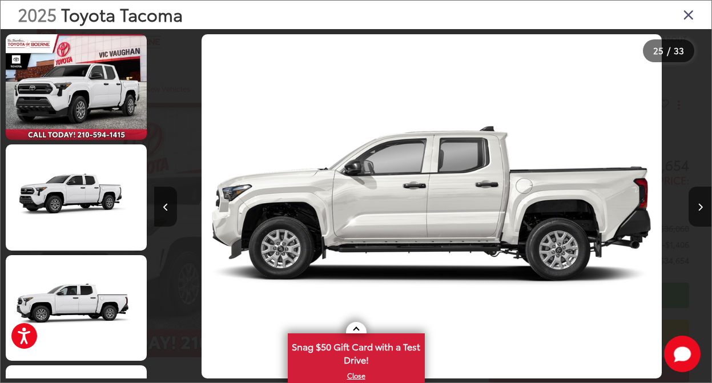
scroll to position [0, 13384]
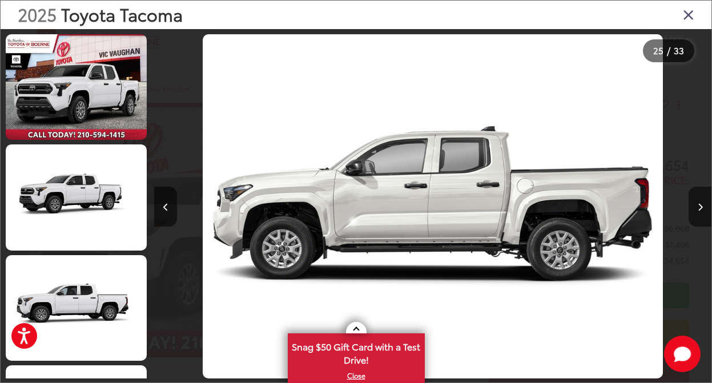
click at [690, 19] on icon "Close gallery" at bounding box center [688, 14] width 11 height 15
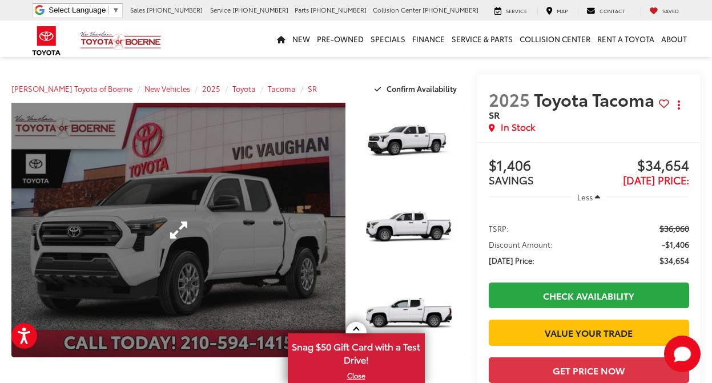
scroll to position [0, 0]
